Goal: Find contact information

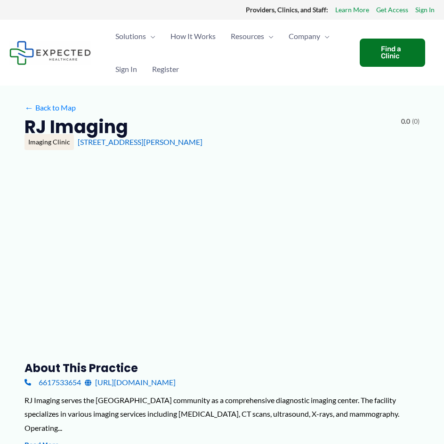
type input "**********"
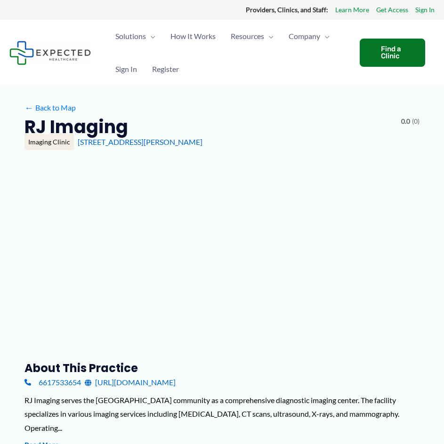
type input "**********"
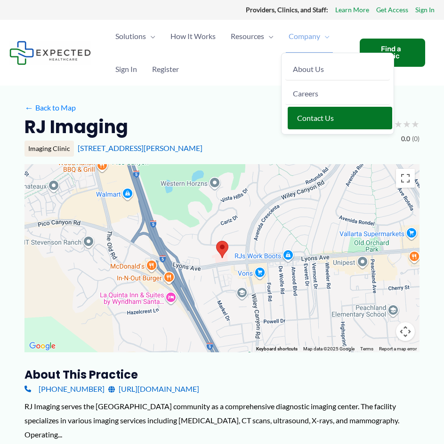
click at [327, 120] on span "Contact Us" at bounding box center [315, 117] width 37 height 9
